Goal: Task Accomplishment & Management: Complete application form

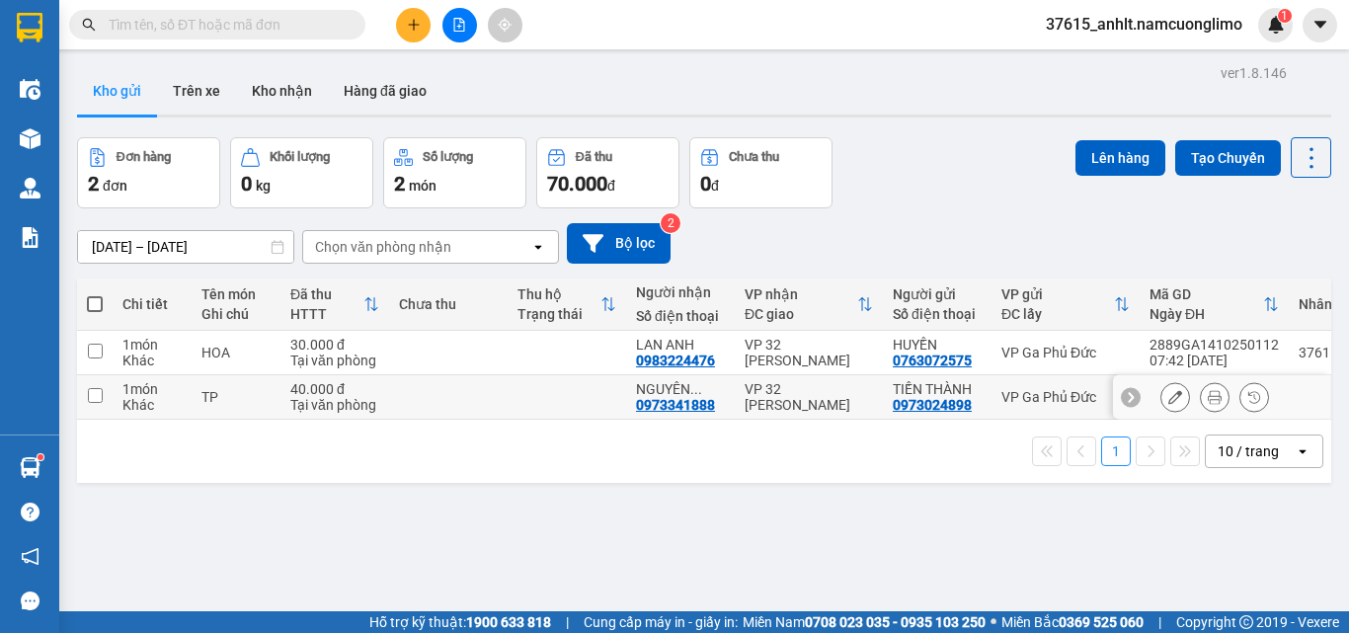
drag, startPoint x: 0, startPoint y: 0, endPoint x: 417, endPoint y: 31, distance: 417.9
click at [430, 32] on div at bounding box center [459, 25] width 148 height 35
click at [417, 31] on icon "plus" at bounding box center [414, 25] width 14 height 14
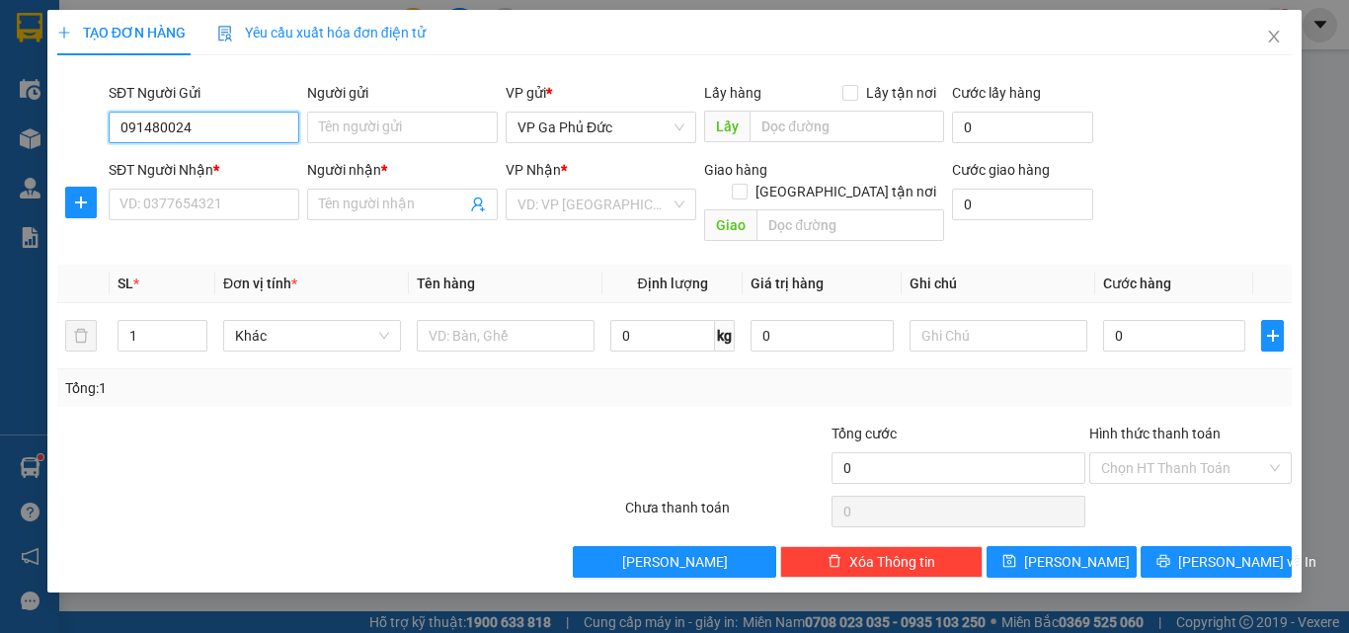
type input "0914800241"
click at [235, 166] on div "0914800241 - A LÃNG" at bounding box center [203, 167] width 167 height 22
type input "A LÃNG"
type input "0914800241"
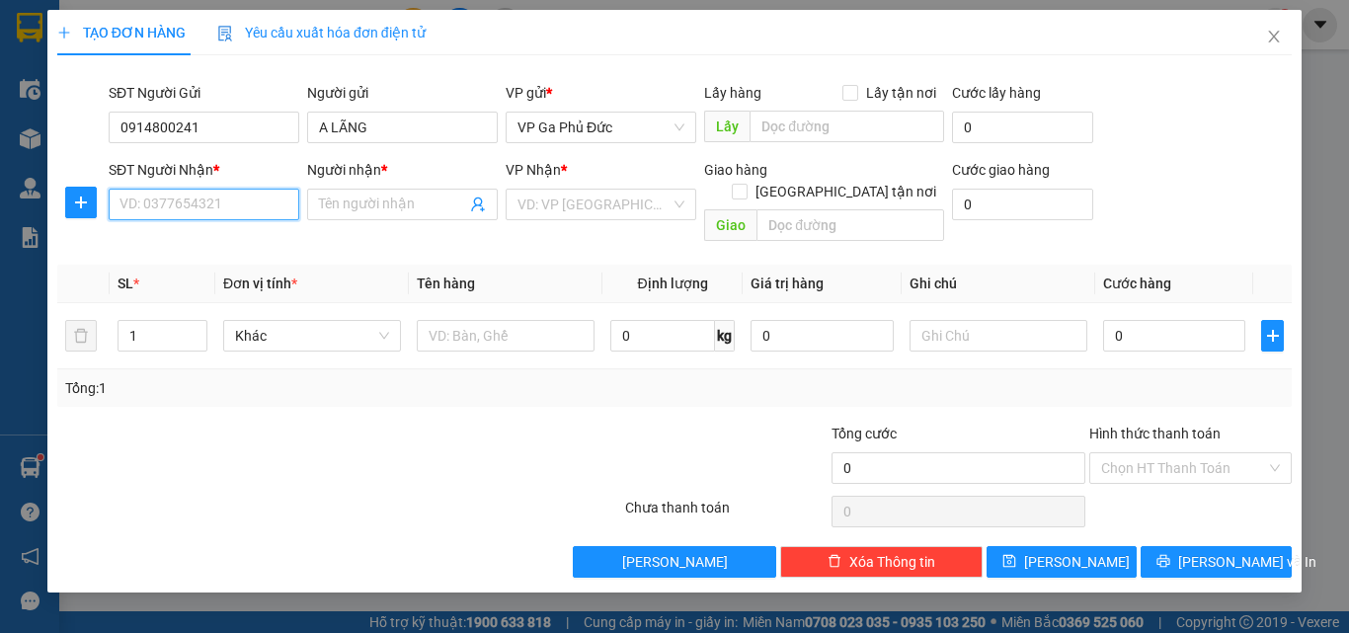
click at [254, 202] on input "SĐT Người Nhận *" at bounding box center [204, 205] width 191 height 32
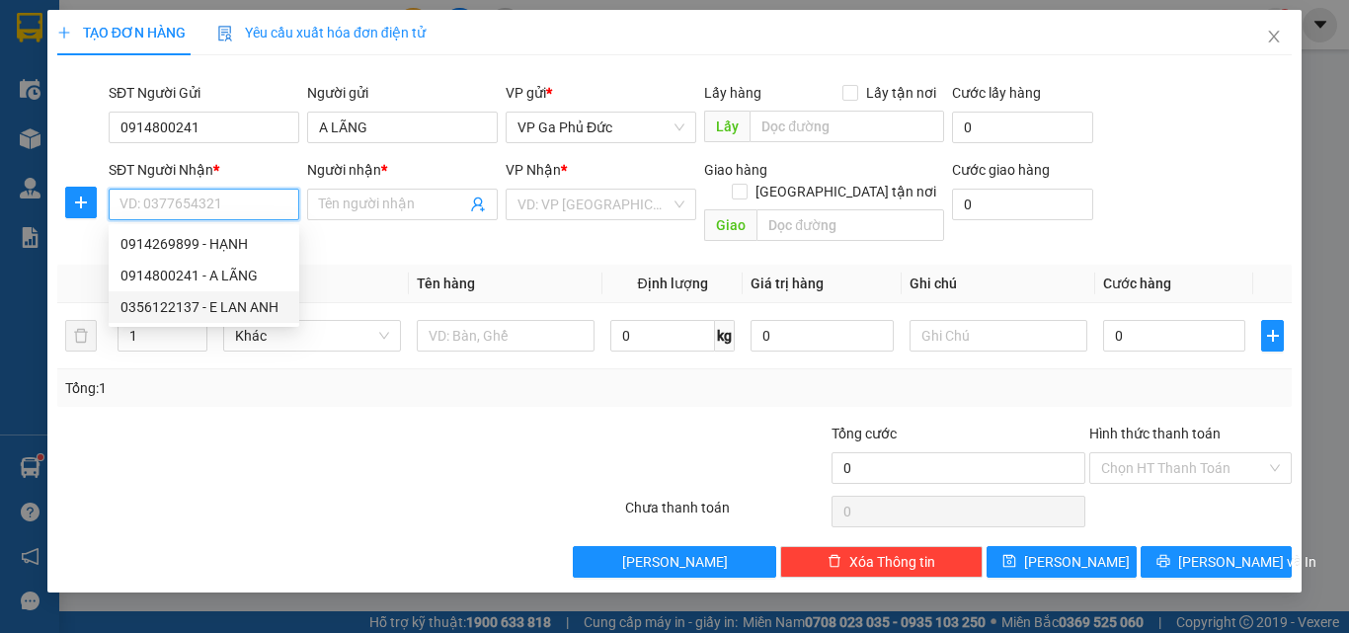
click at [240, 313] on div "0356122137 - E LAN ANH" at bounding box center [203, 307] width 167 height 22
type input "0356122137"
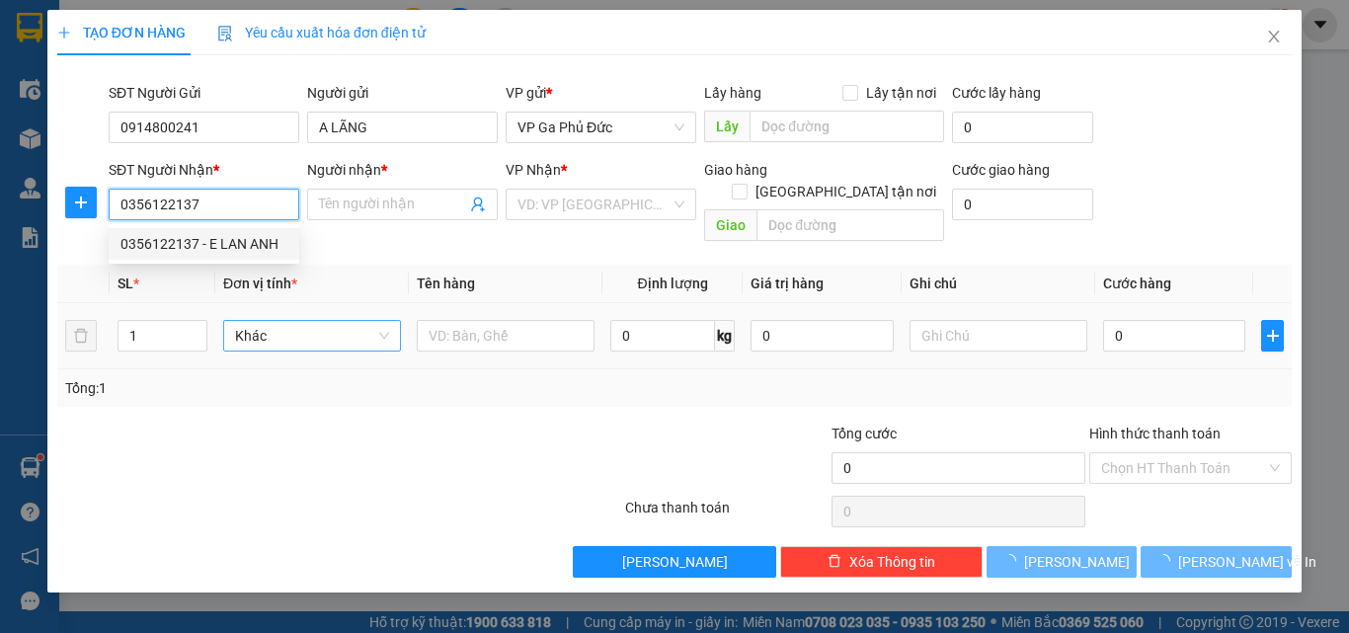
type input "E LAN ANH"
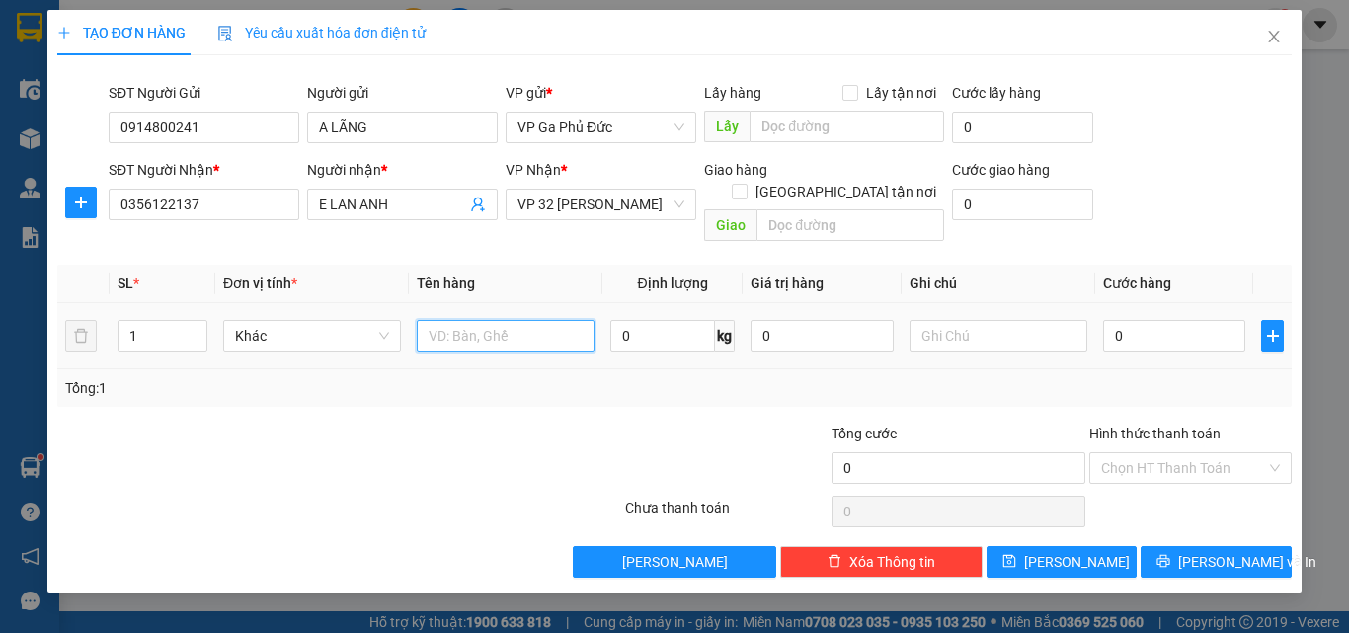
click at [470, 320] on input "text" at bounding box center [506, 336] width 178 height 32
type input "HS"
drag, startPoint x: 1184, startPoint y: 297, endPoint x: 1186, endPoint y: 317, distance: 19.9
click at [1185, 316] on div "0" at bounding box center [1174, 336] width 142 height 40
click at [1185, 320] on input "0" at bounding box center [1174, 336] width 142 height 32
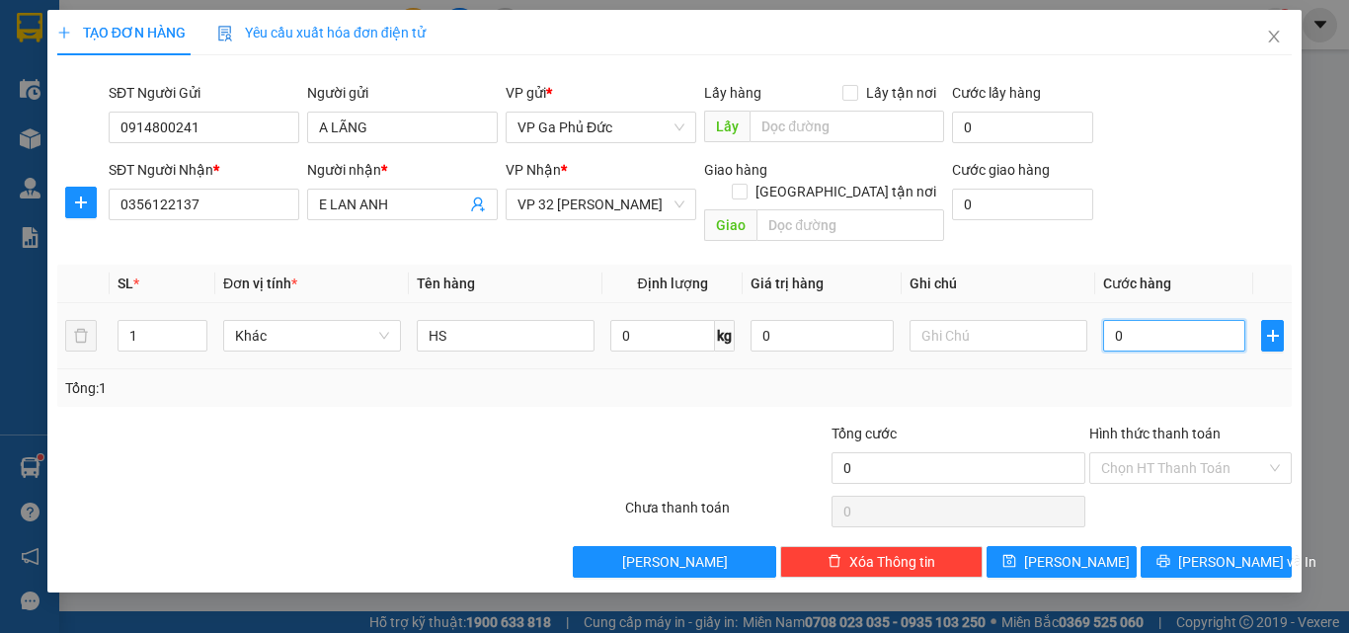
type input "3"
type input "30"
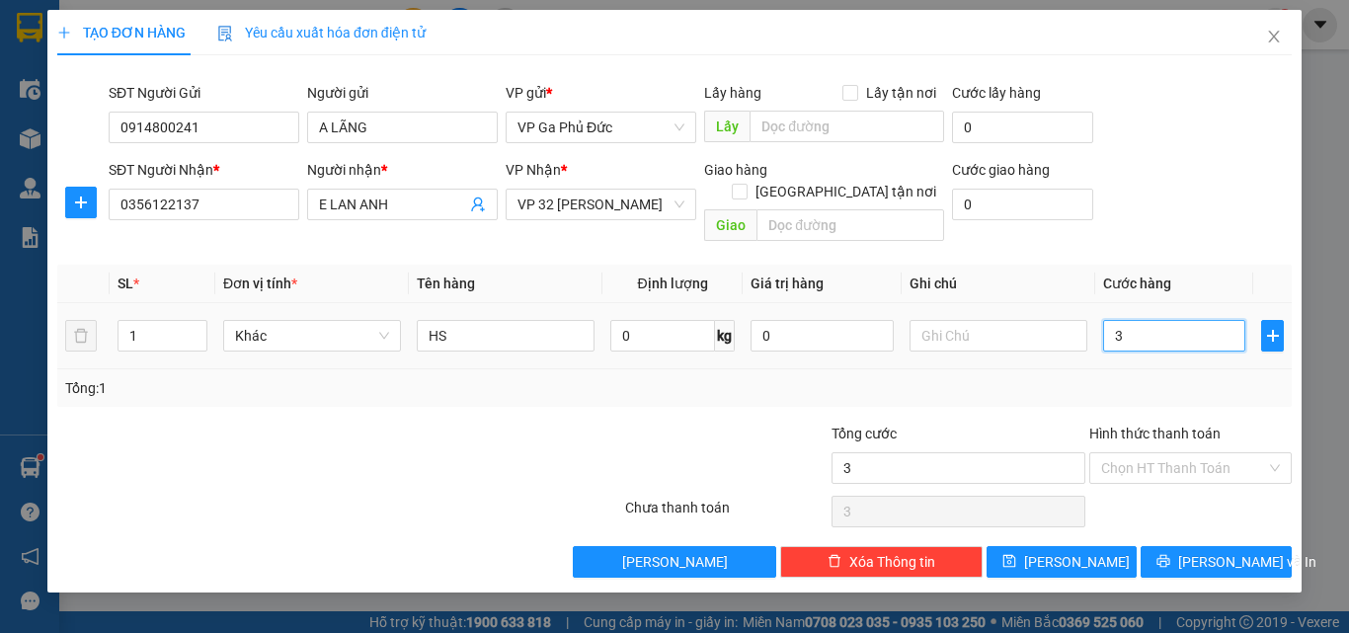
type input "30"
type input "30.000"
click at [1032, 377] on div "Tổng: 1" at bounding box center [674, 388] width 1219 height 22
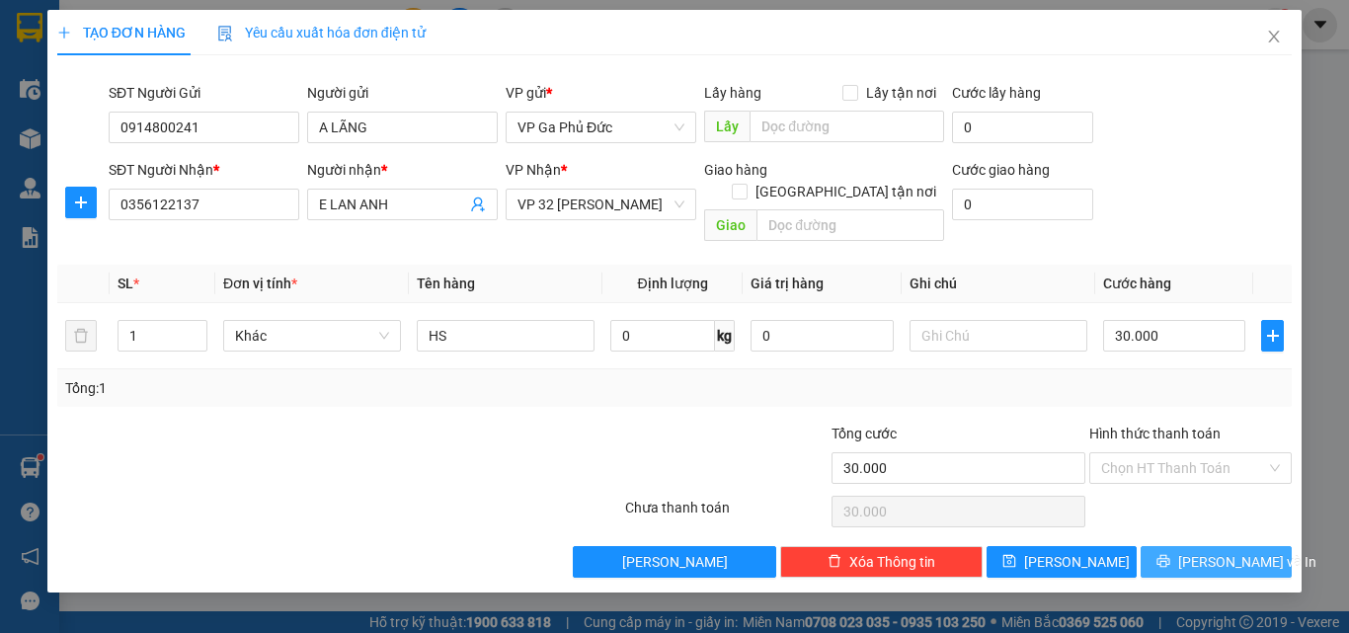
click at [1226, 551] on span "[PERSON_NAME] và In" at bounding box center [1247, 562] width 138 height 22
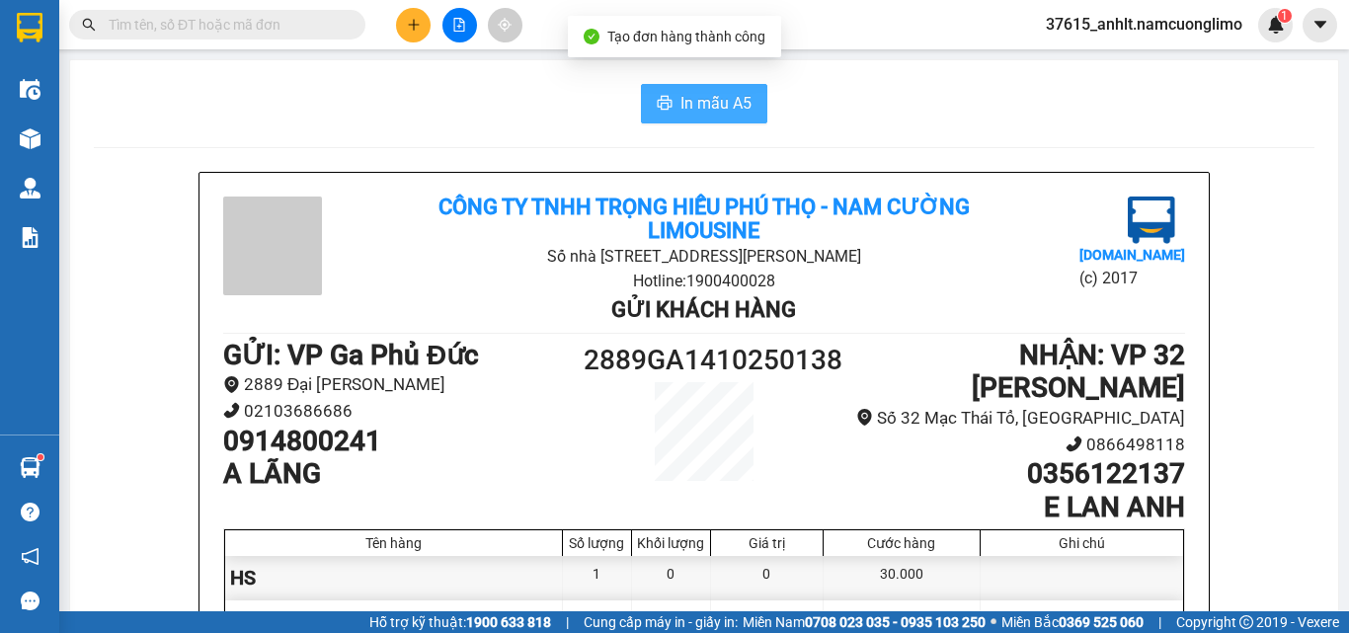
click at [698, 114] on span "In mẫu A5" at bounding box center [715, 103] width 71 height 25
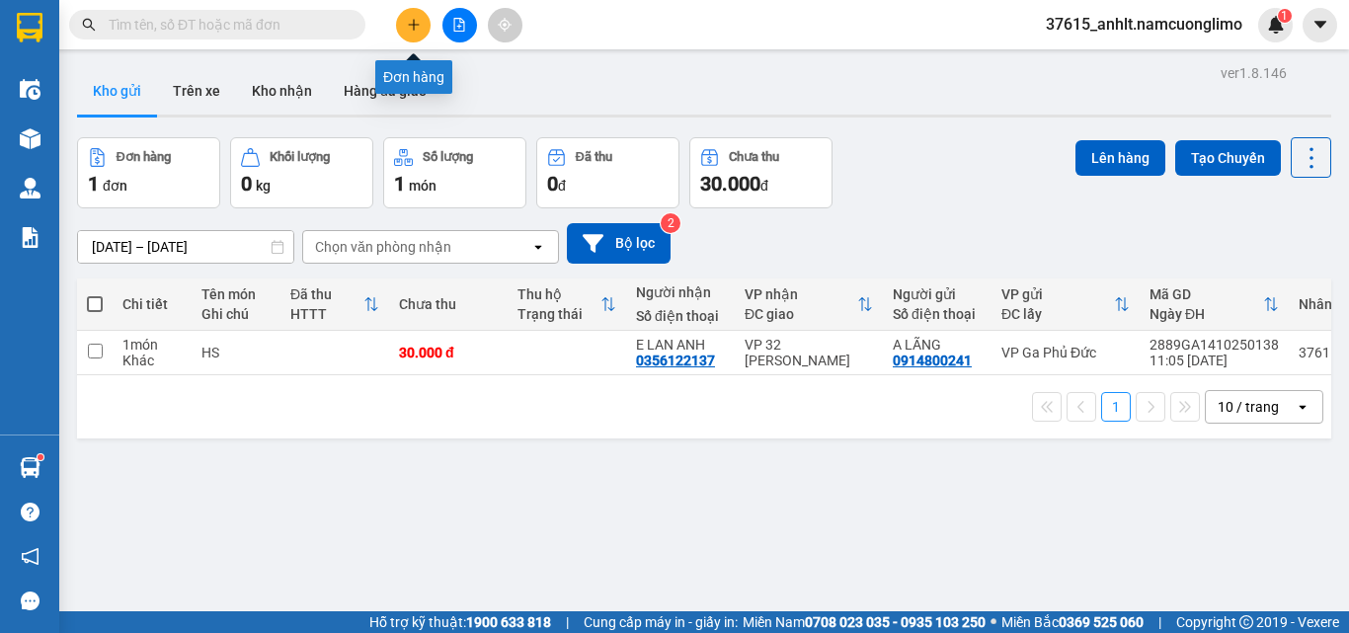
click at [407, 21] on icon "plus" at bounding box center [414, 25] width 14 height 14
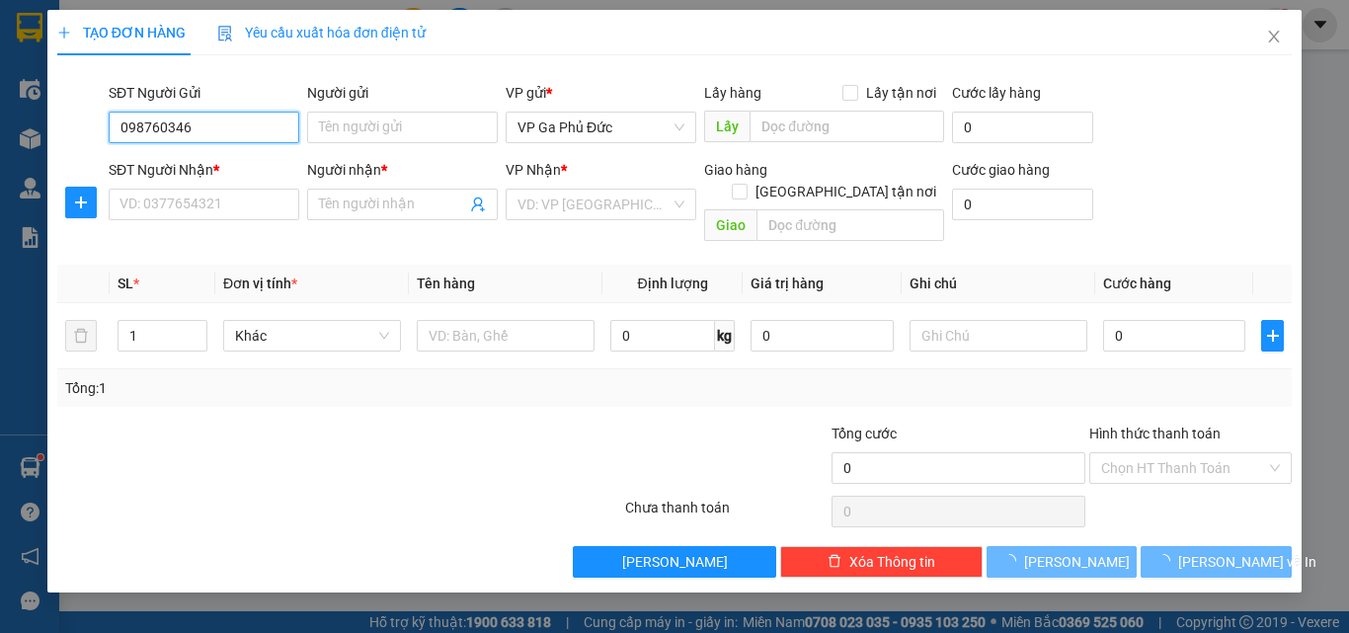
type input "0987603468"
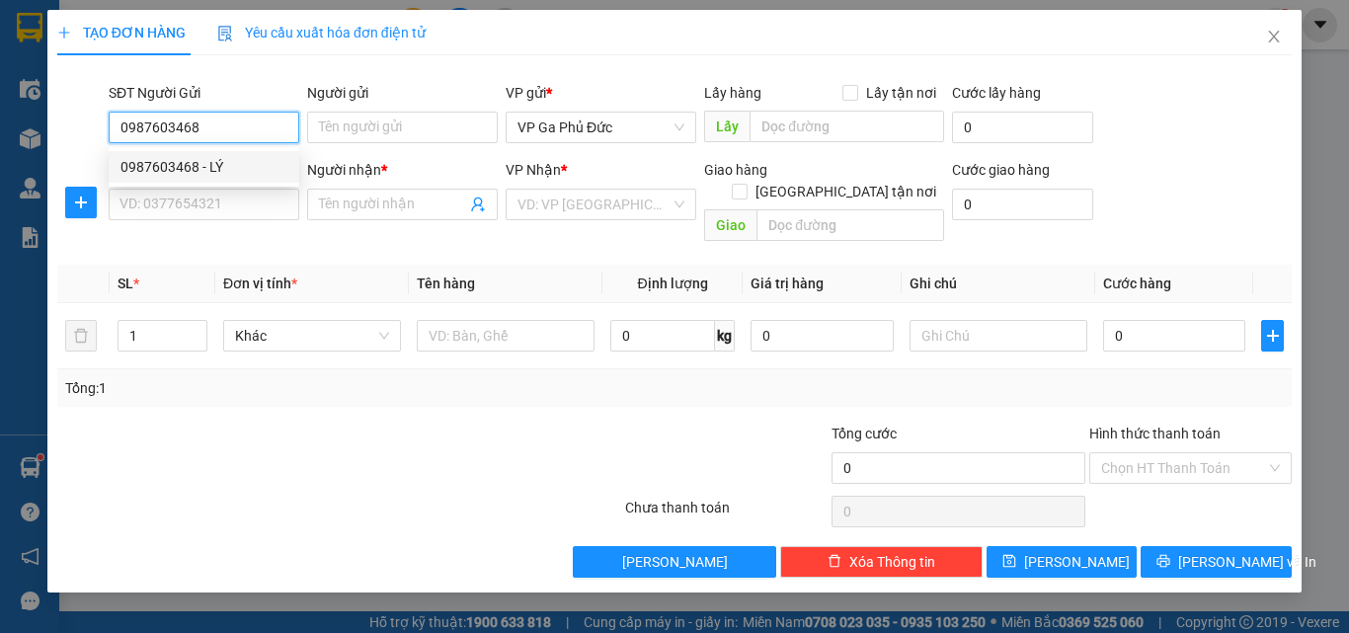
click at [199, 171] on div "0987603468 - LÝ" at bounding box center [203, 167] width 167 height 22
type input "LÝ"
type input "0987603468"
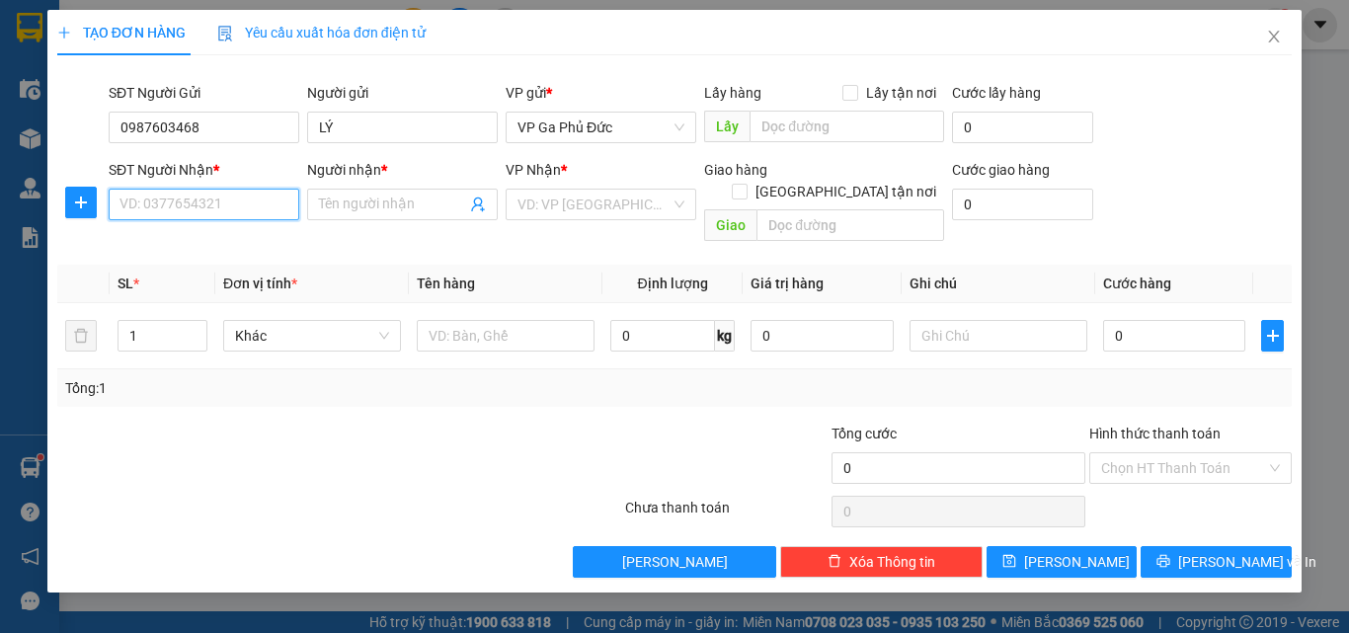
click at [212, 201] on input "SĐT Người Nhận *" at bounding box center [204, 205] width 191 height 32
click at [251, 244] on div "0987106188 - QUỲNH" at bounding box center [203, 244] width 167 height 22
type input "0987106188"
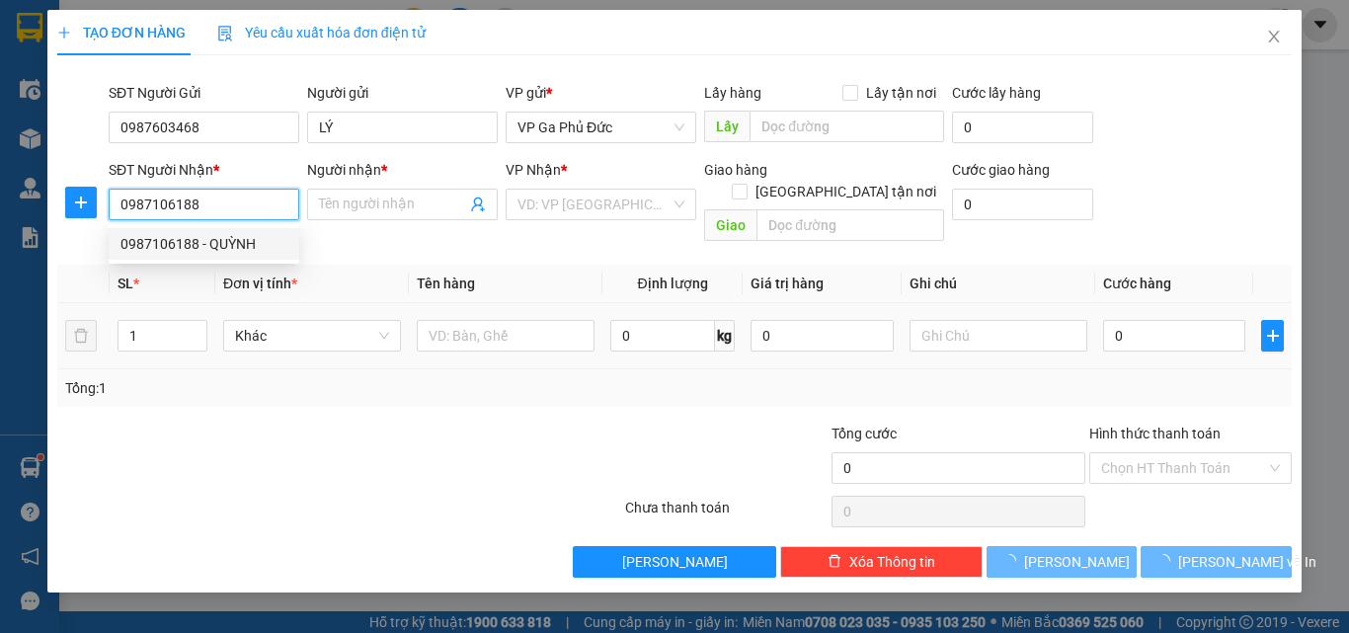
type input "QUỲNH"
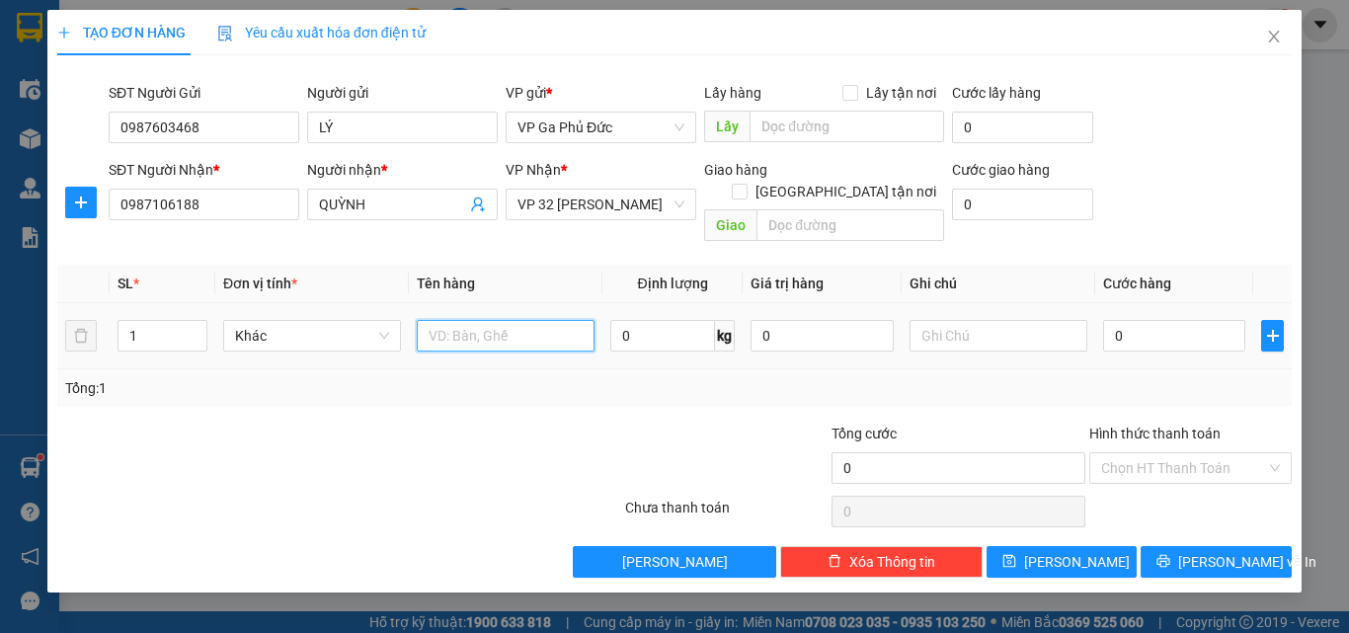
click at [554, 325] on input "text" at bounding box center [506, 336] width 178 height 32
click at [484, 320] on input "text" at bounding box center [506, 336] width 178 height 32
drag, startPoint x: 499, startPoint y: 313, endPoint x: 391, endPoint y: 330, distance: 109.0
click at [391, 330] on tr "1 Khác H 0 kg 0 0" at bounding box center [674, 336] width 1235 height 66
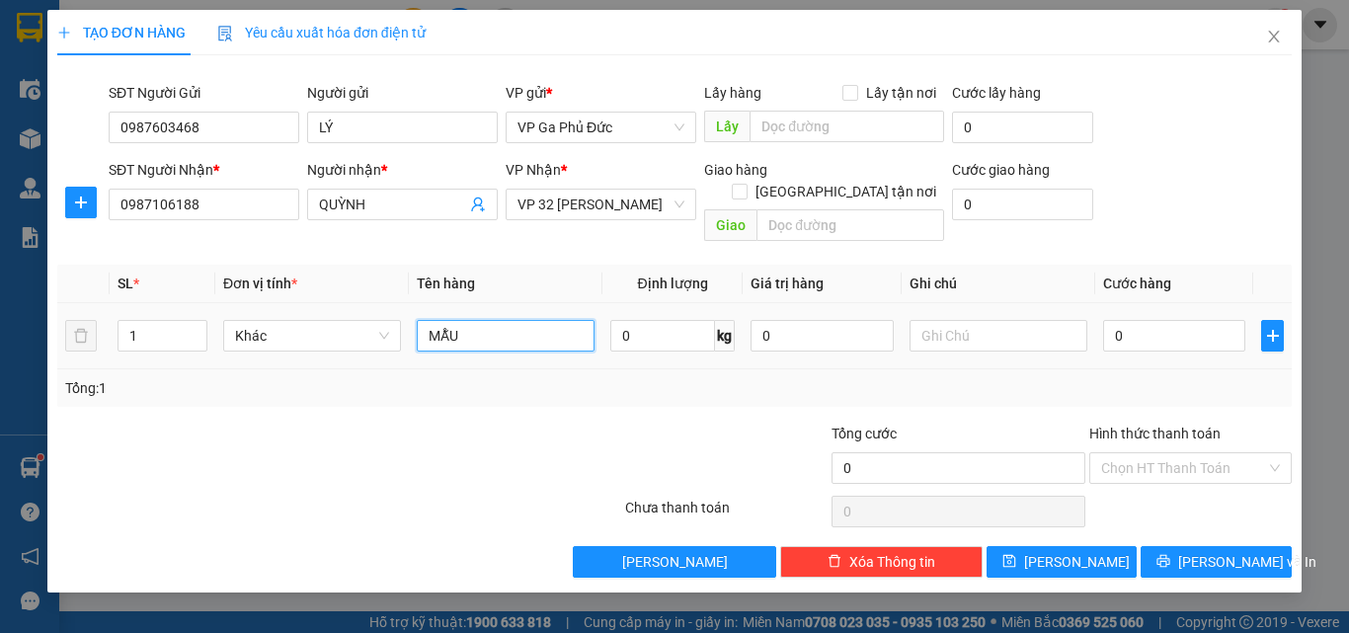
type input "MẪU"
click at [1118, 316] on div "0" at bounding box center [1174, 336] width 142 height 40
type input "3"
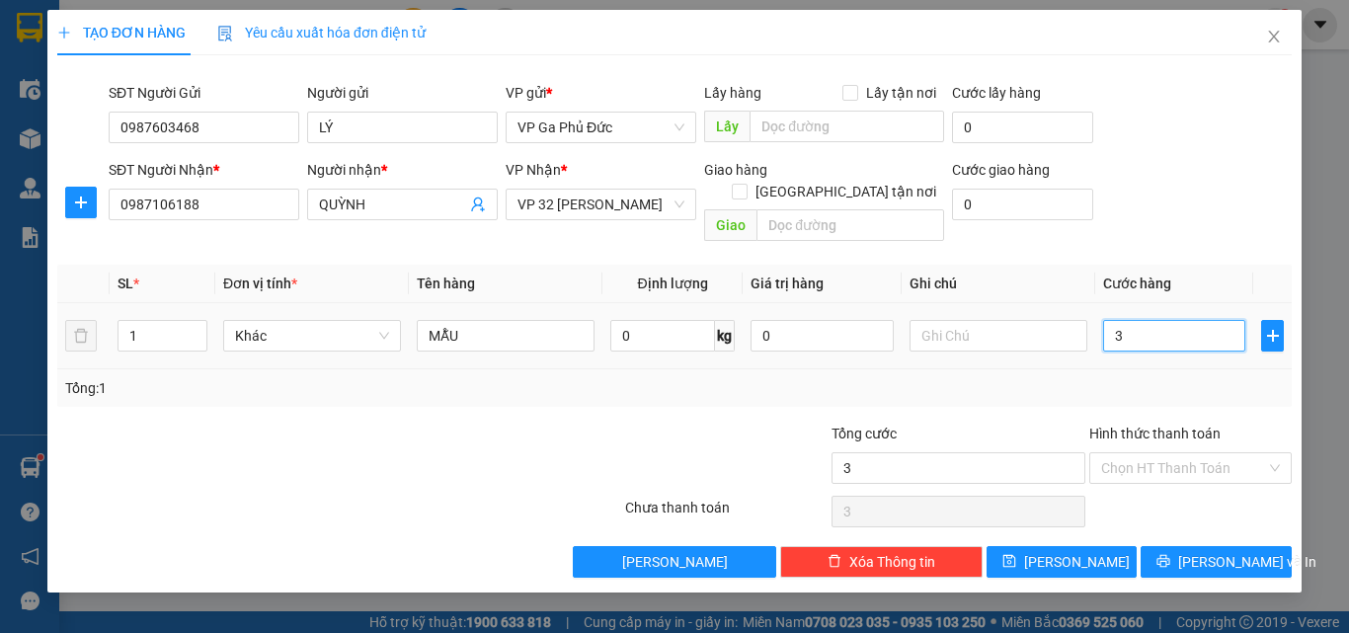
type input "30"
type input "30.000"
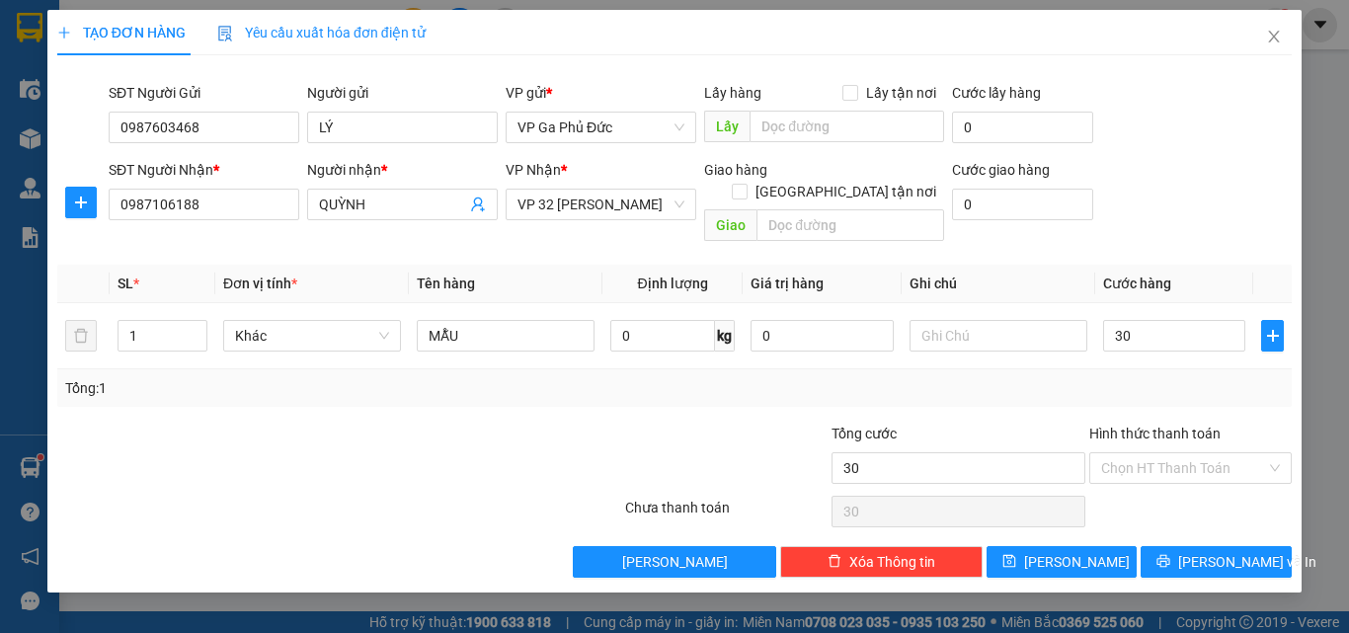
type input "30.000"
drag, startPoint x: 1113, startPoint y: 373, endPoint x: 1079, endPoint y: 436, distance: 70.7
click at [1107, 377] on div "Tổng: 1" at bounding box center [674, 388] width 1219 height 22
click at [1247, 551] on span "[PERSON_NAME] và In" at bounding box center [1247, 562] width 138 height 22
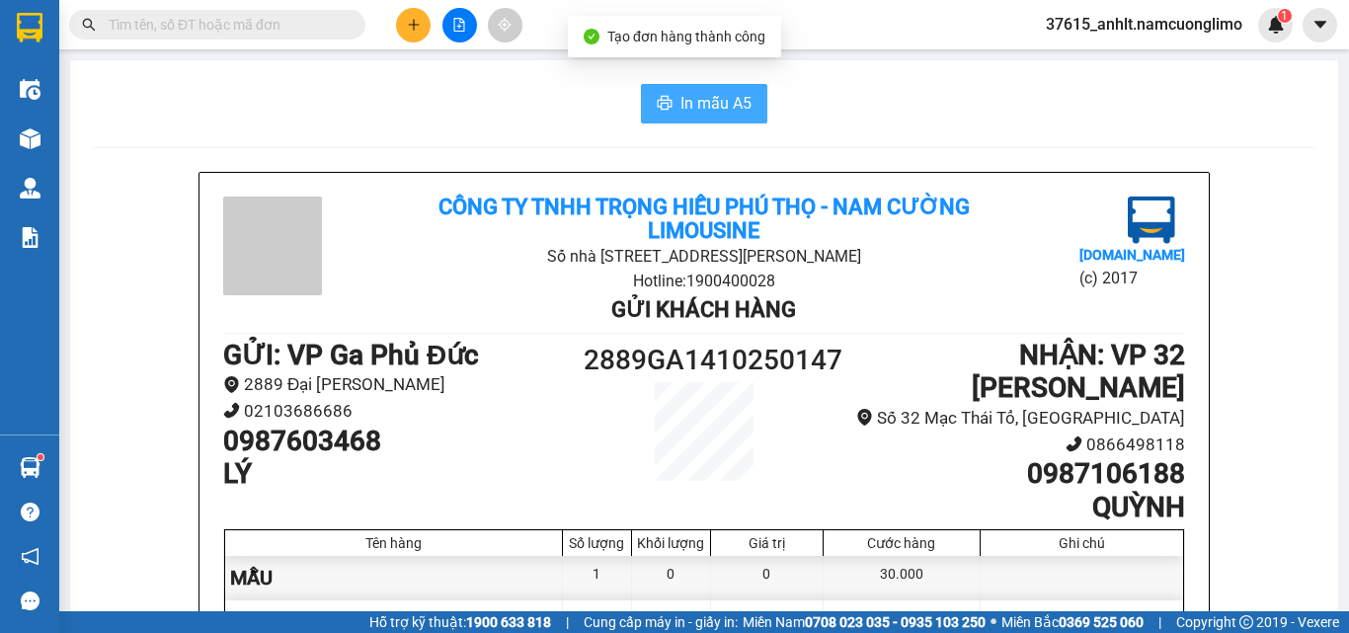
click at [703, 115] on span "In mẫu A5" at bounding box center [715, 103] width 71 height 25
